Goal: Check status: Check status

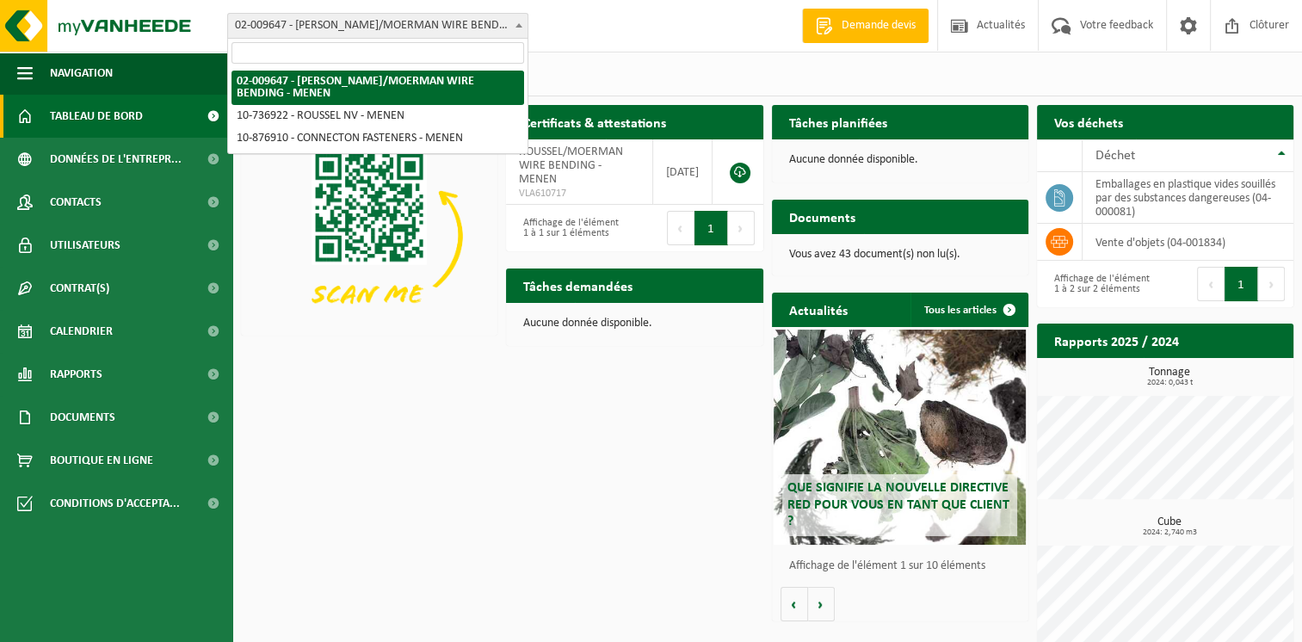
click at [332, 28] on span "02-009647 - [PERSON_NAME]/MOERMAN WIRE BENDING - MENEN" at bounding box center [377, 26] width 299 height 24
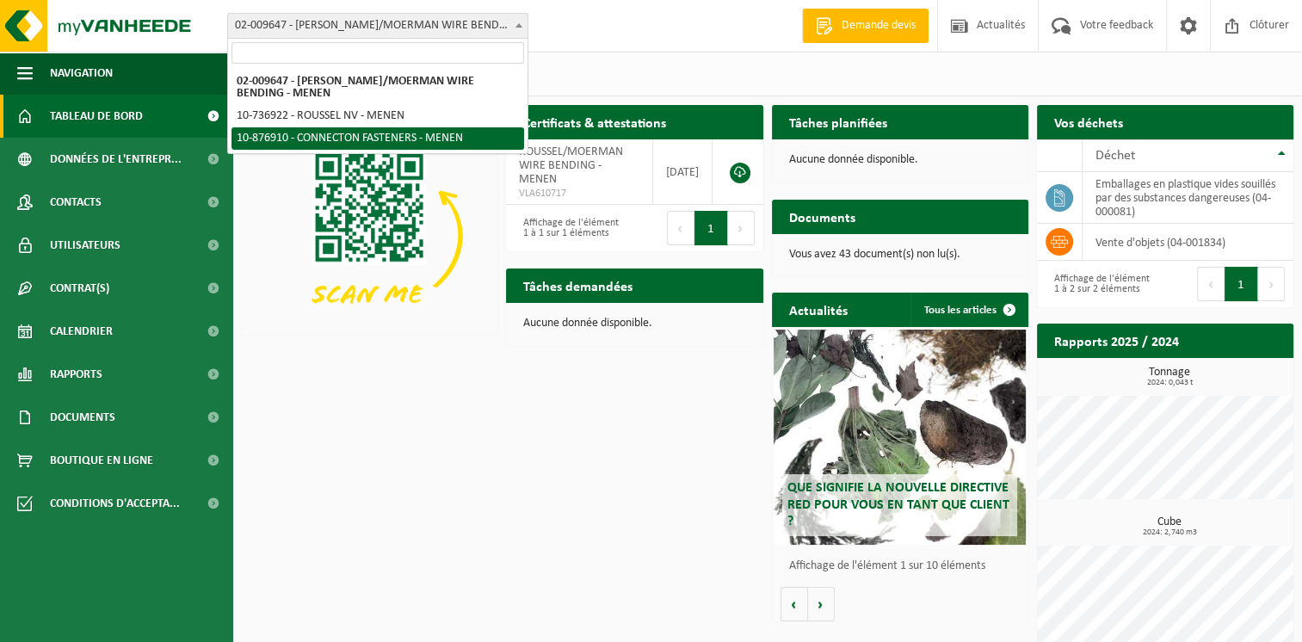
select select "107749"
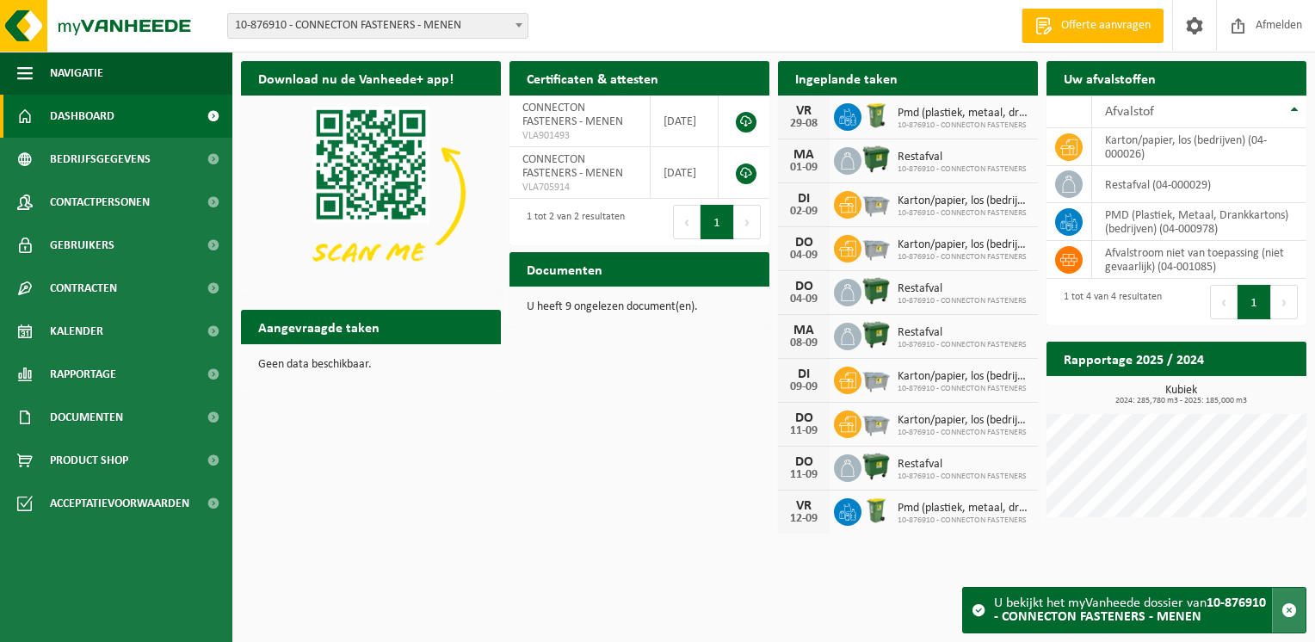
click at [1291, 608] on span "button" at bounding box center [1288, 609] width 15 height 15
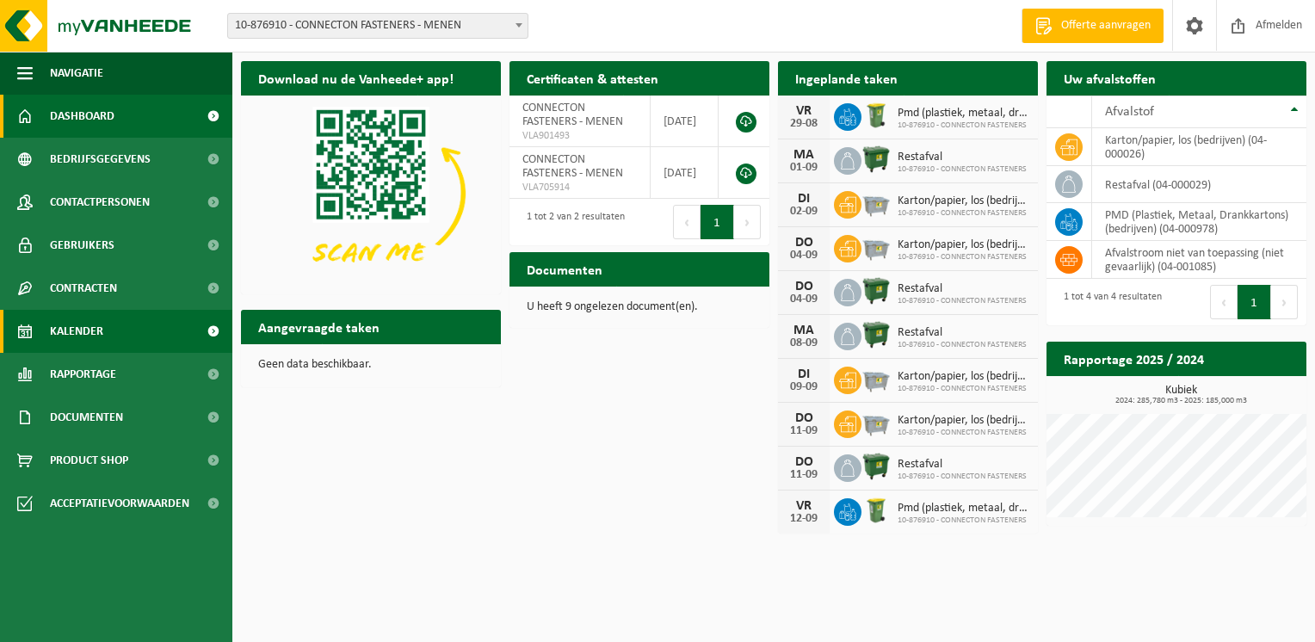
click at [89, 326] on span "Kalender" at bounding box center [76, 331] width 53 height 43
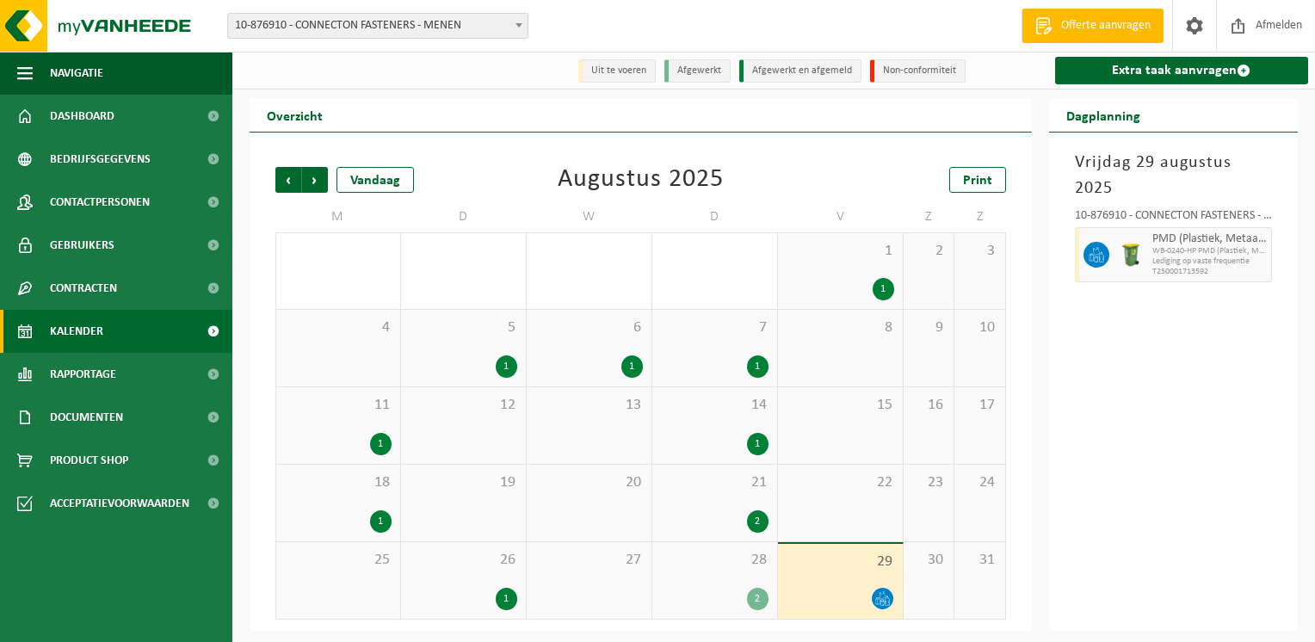
click at [1161, 441] on div "Vrijdag 29 augustus 2025 10-876910 - CONNECTON FASTENERS - MENEN PMD (Plastiek,…" at bounding box center [1174, 382] width 250 height 499
click at [703, 568] on span "28" at bounding box center [715, 560] width 108 height 19
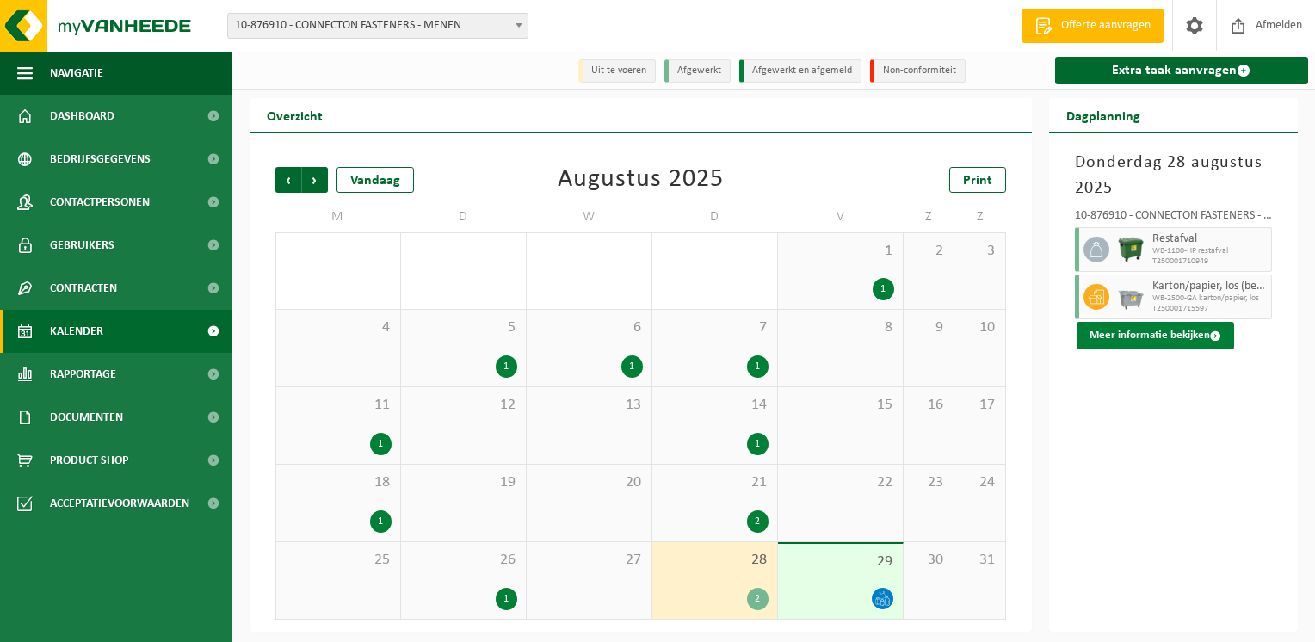
click at [1162, 341] on button "Meer informatie bekijken" at bounding box center [1155, 336] width 157 height 28
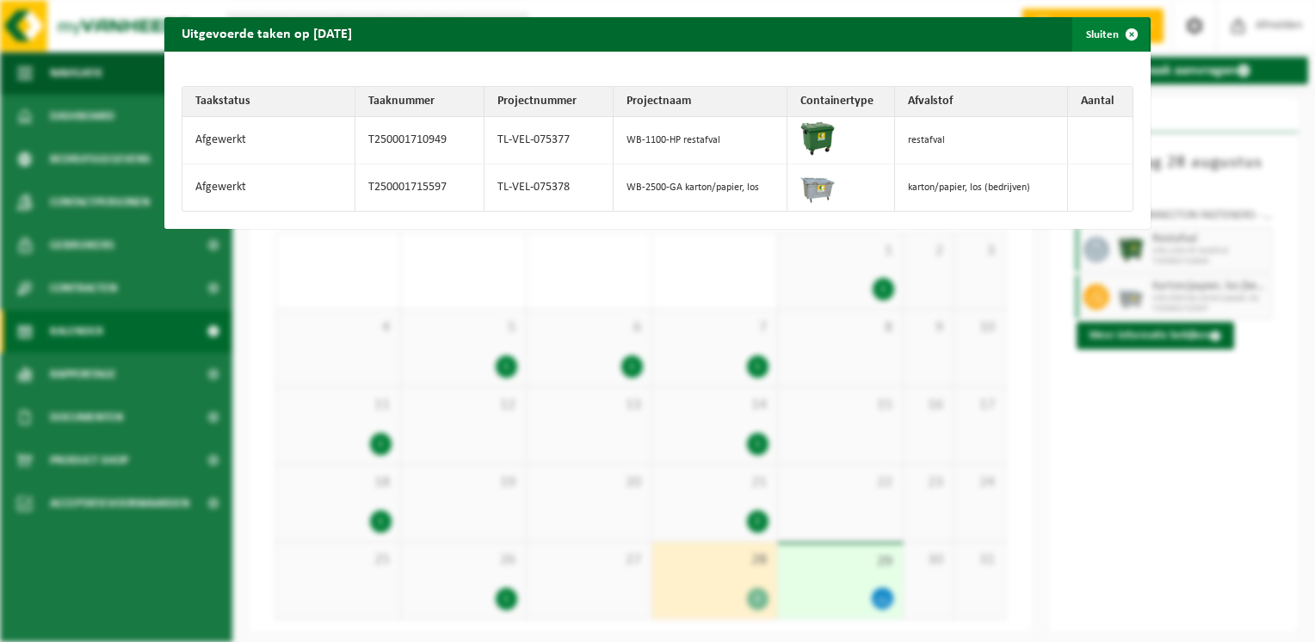
click at [1122, 37] on span "button" at bounding box center [1131, 34] width 34 height 34
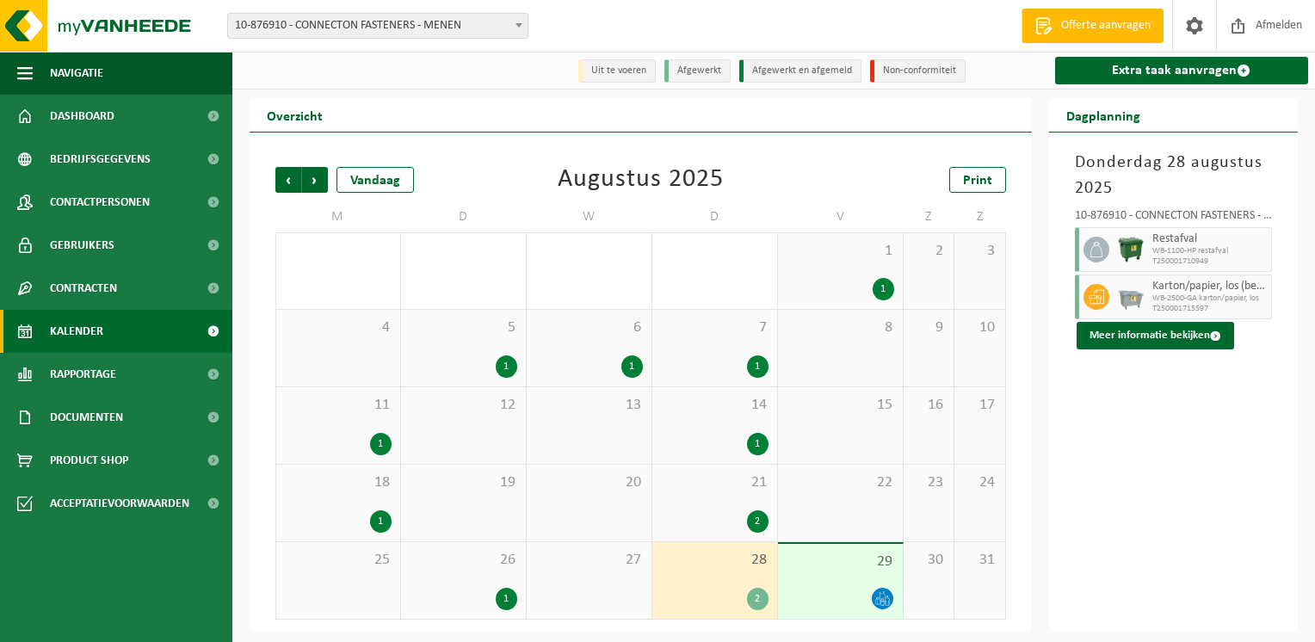
click at [1196, 423] on div "Donderdag 28 augustus 2025 10-876910 - CONNECTON FASTENERS - MENEN Restafval WB…" at bounding box center [1174, 382] width 250 height 499
click at [316, 186] on span "Volgende" at bounding box center [315, 180] width 26 height 26
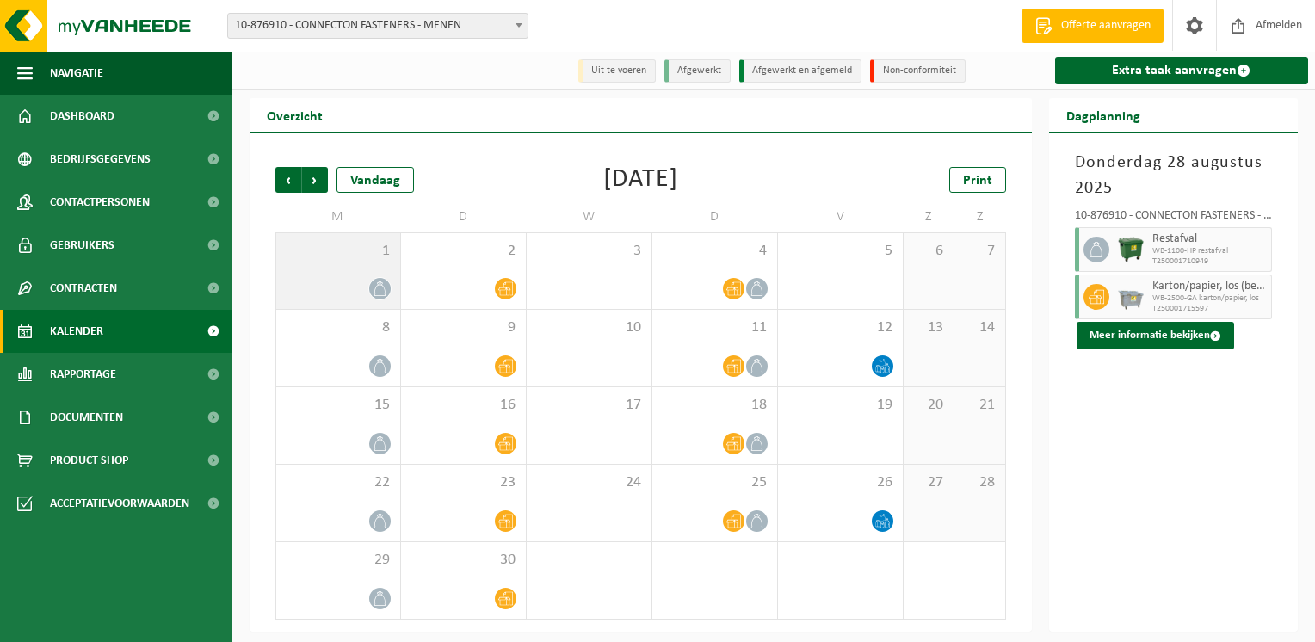
click at [344, 281] on div at bounding box center [338, 288] width 107 height 23
